Goal: Task Accomplishment & Management: Use online tool/utility

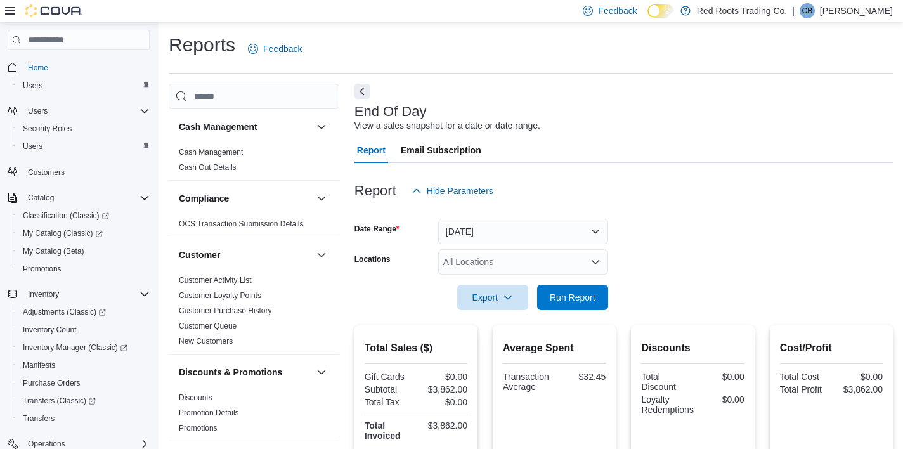
scroll to position [156, 0]
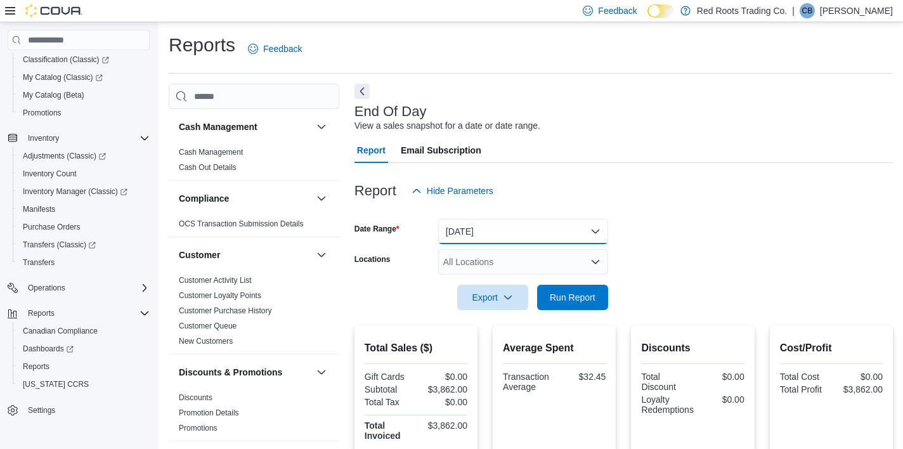
click at [513, 229] on button "[DATE]" at bounding box center [523, 231] width 170 height 25
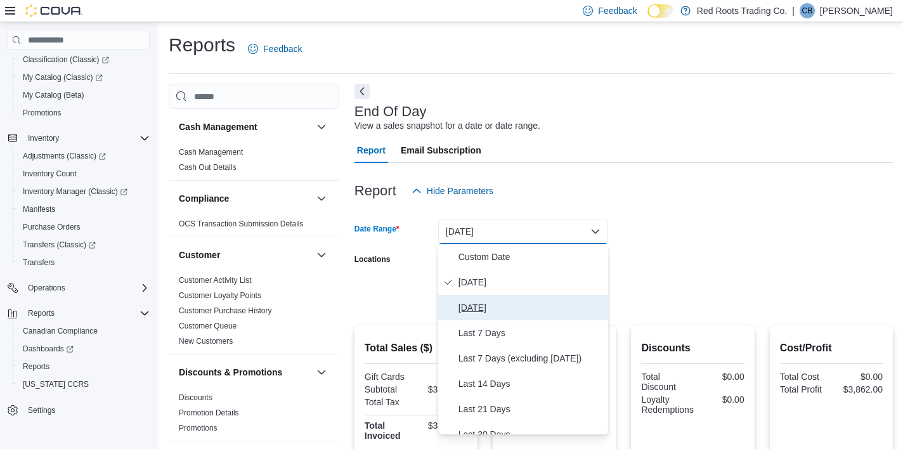
click at [477, 307] on span "[DATE]" at bounding box center [530, 307] width 145 height 15
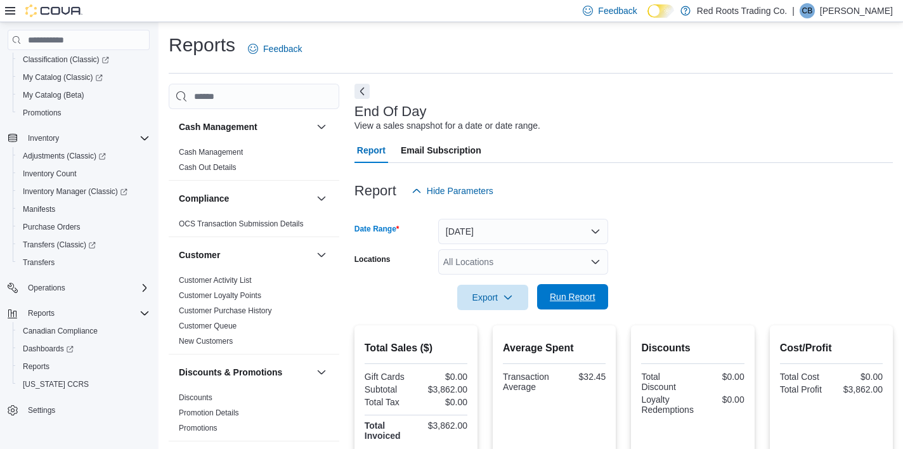
click at [577, 299] on span "Run Report" at bounding box center [573, 296] width 46 height 13
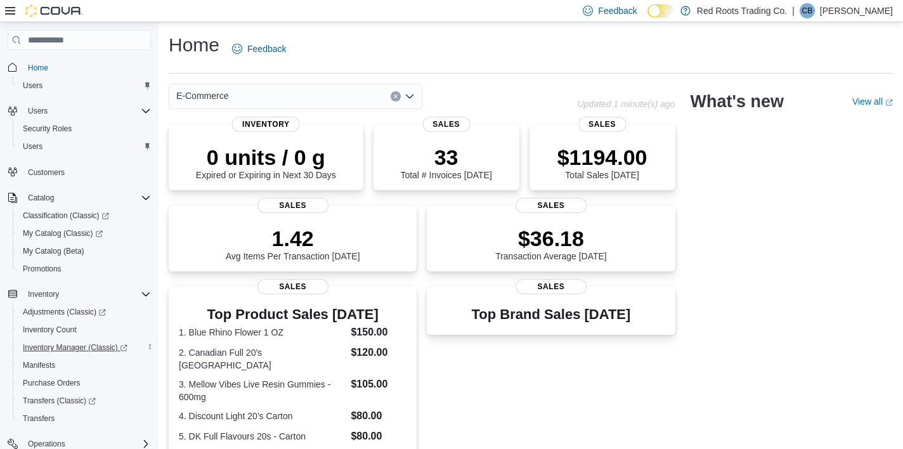
scroll to position [156, 0]
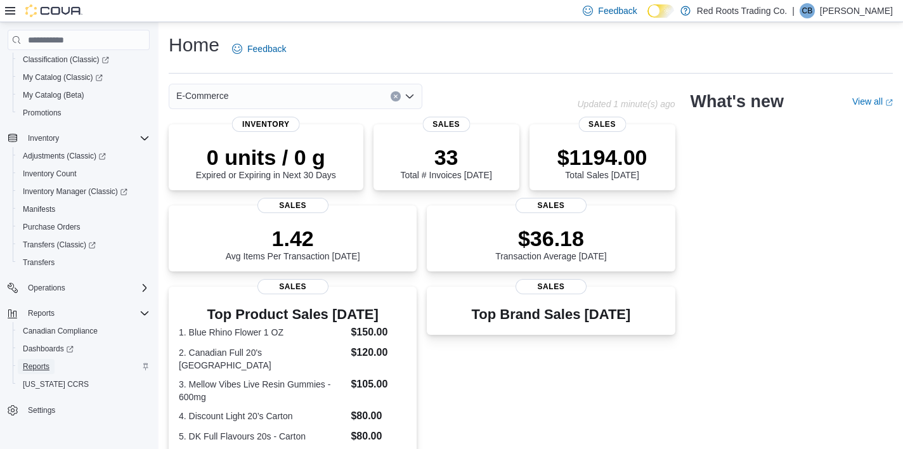
click at [32, 366] on span "Reports" at bounding box center [36, 366] width 27 height 10
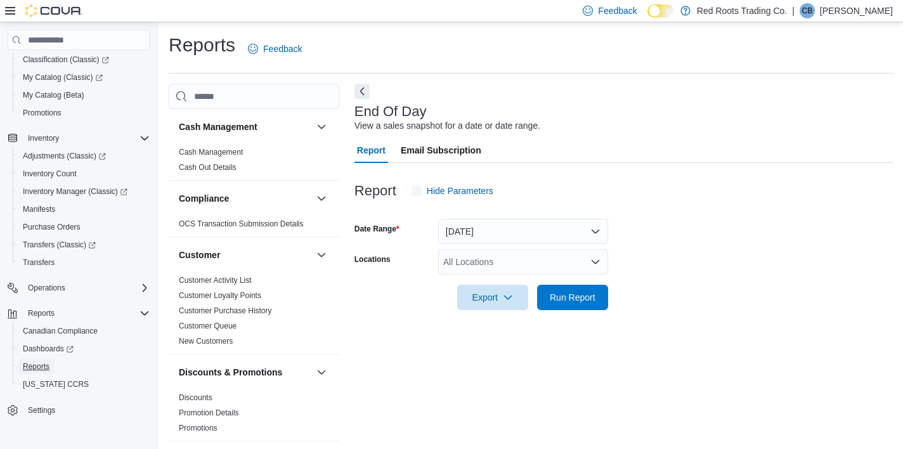
scroll to position [7, 0]
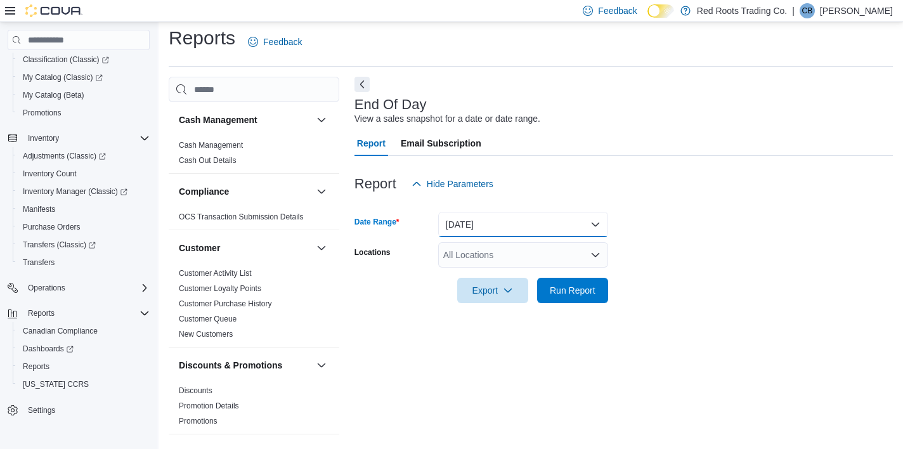
click at [548, 226] on button "[DATE]" at bounding box center [523, 224] width 170 height 25
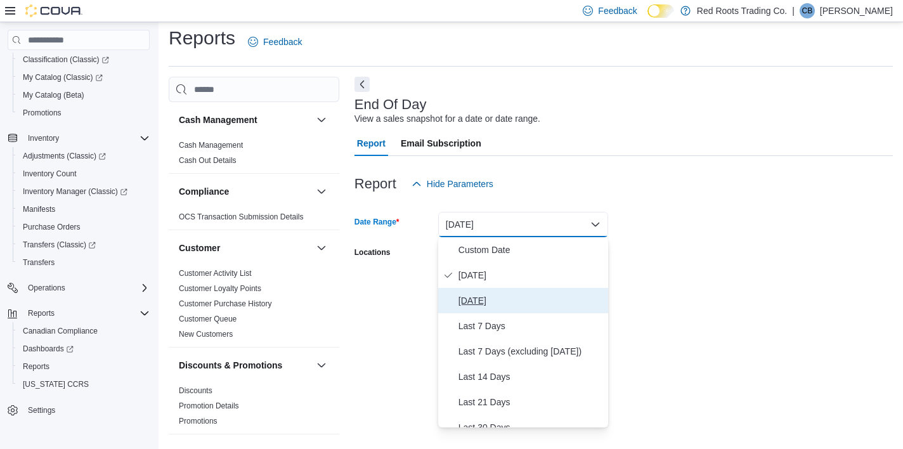
click at [480, 299] on span "[DATE]" at bounding box center [530, 300] width 145 height 15
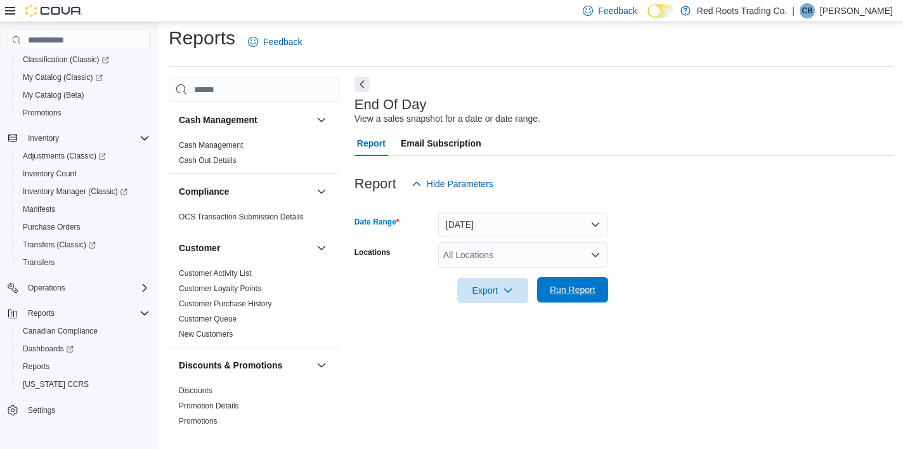
click at [561, 290] on span "Run Report" at bounding box center [573, 289] width 46 height 13
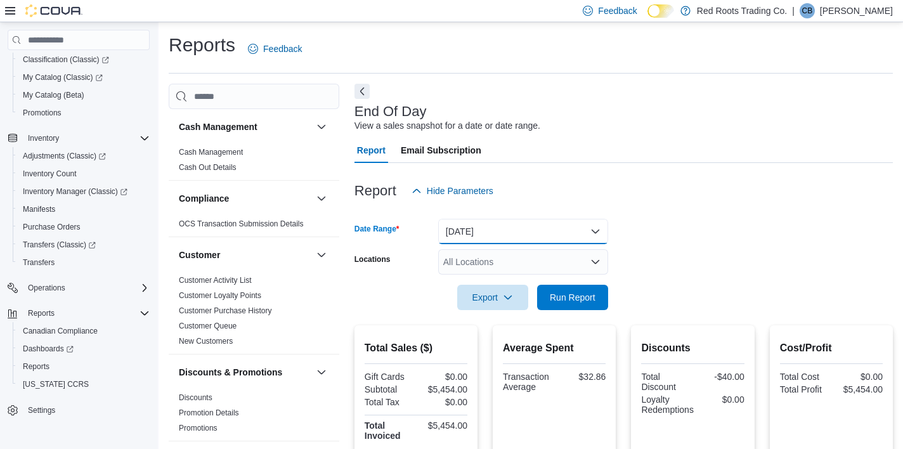
click at [501, 233] on button "[DATE]" at bounding box center [523, 231] width 170 height 25
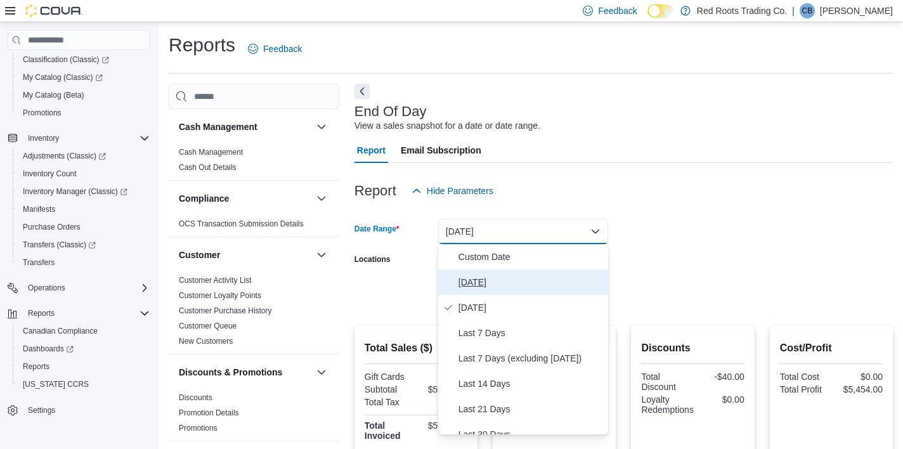
click at [470, 285] on span "[DATE]" at bounding box center [530, 281] width 145 height 15
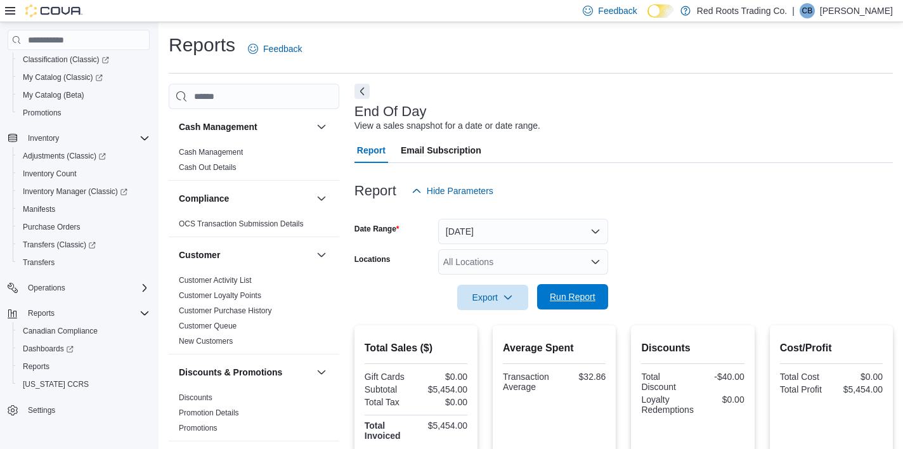
click at [563, 296] on span "Run Report" at bounding box center [573, 296] width 46 height 13
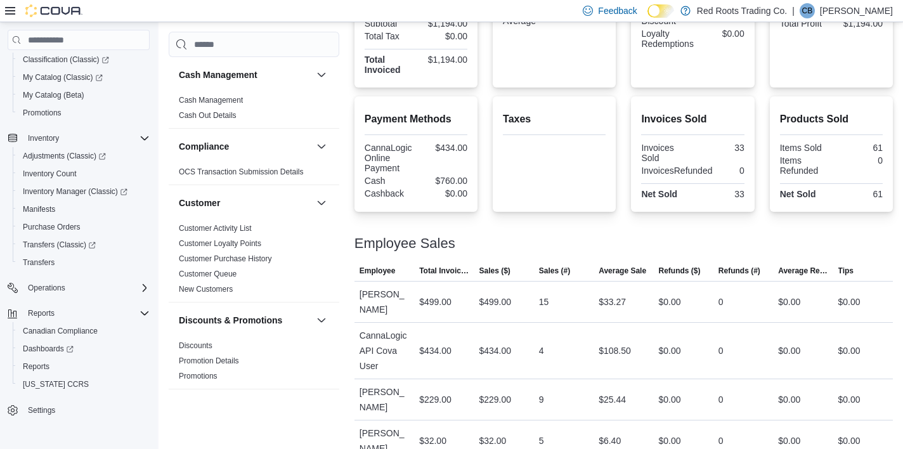
scroll to position [389, 0]
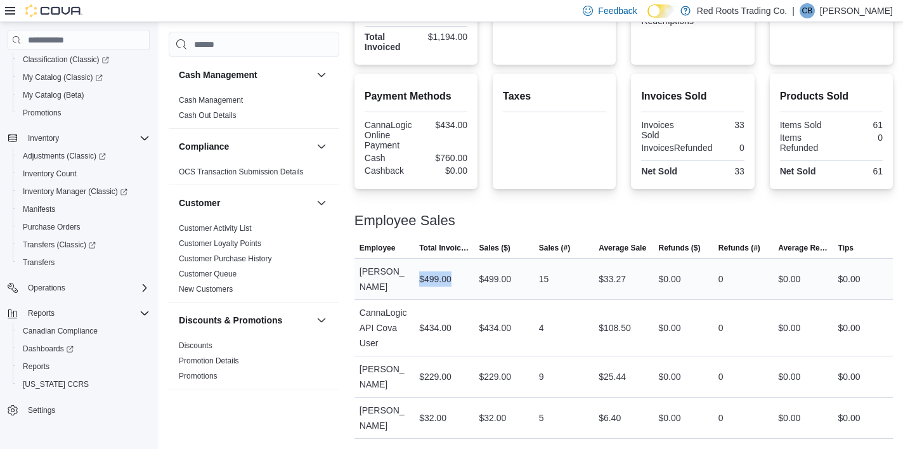
drag, startPoint x: 418, startPoint y: 278, endPoint x: 454, endPoint y: 278, distance: 35.5
click at [451, 278] on div "$499.00" at bounding box center [435, 278] width 32 height 15
drag, startPoint x: 418, startPoint y: 278, endPoint x: 449, endPoint y: 279, distance: 31.7
click at [449, 279] on div "$499.00" at bounding box center [444, 278] width 60 height 25
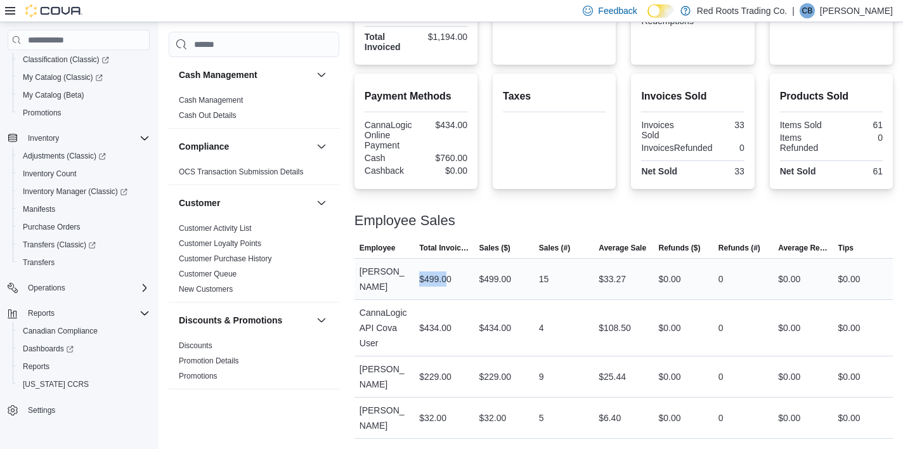
click at [449, 279] on div "$499.00" at bounding box center [435, 278] width 32 height 15
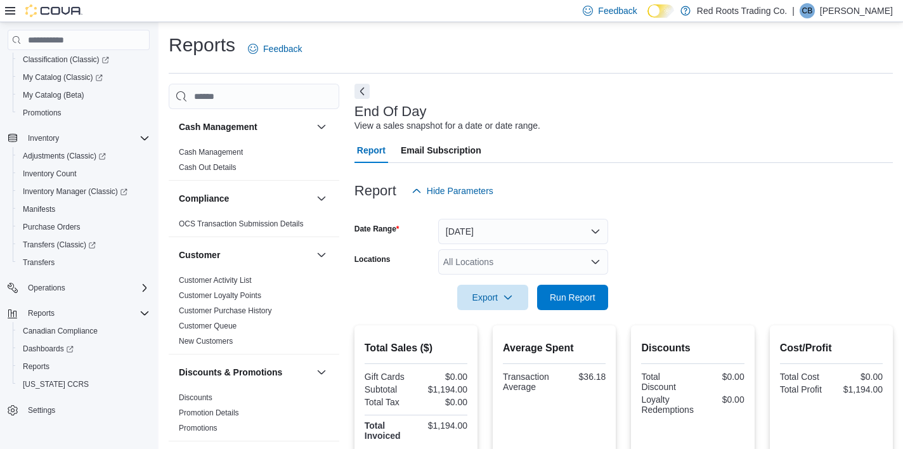
scroll to position [0, 0]
